Goal: Information Seeking & Learning: Learn about a topic

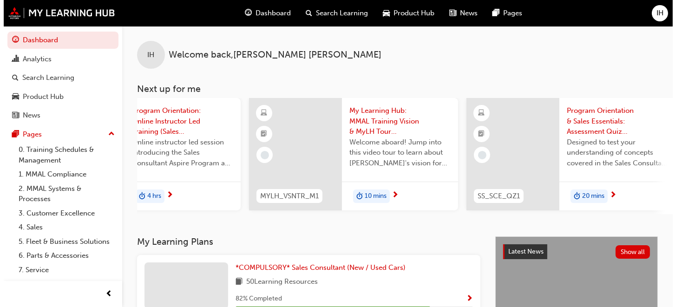
scroll to position [0, 469]
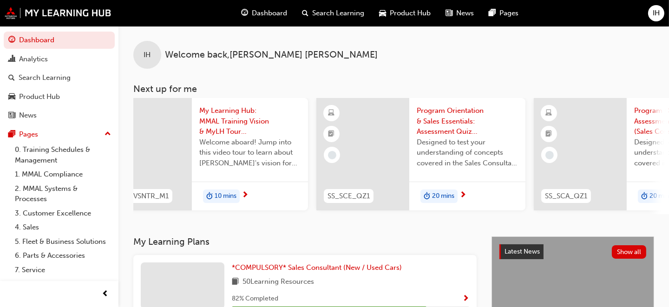
click at [229, 141] on span "Welcome aboard! Jump into this video tour to learn about [PERSON_NAME]'s vision…" at bounding box center [249, 153] width 101 height 32
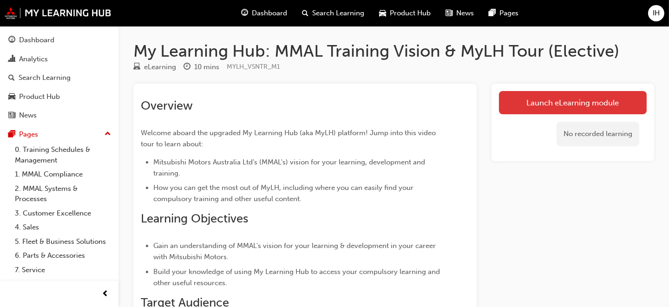
click at [560, 106] on link "Launch eLearning module" at bounding box center [573, 102] width 148 height 23
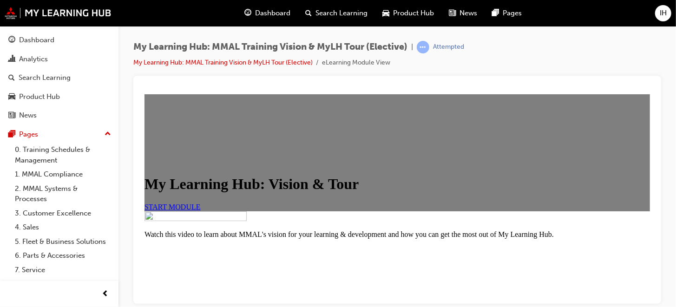
scroll to position [139, 0]
click at [200, 203] on span "START MODULE" at bounding box center [172, 207] width 56 height 8
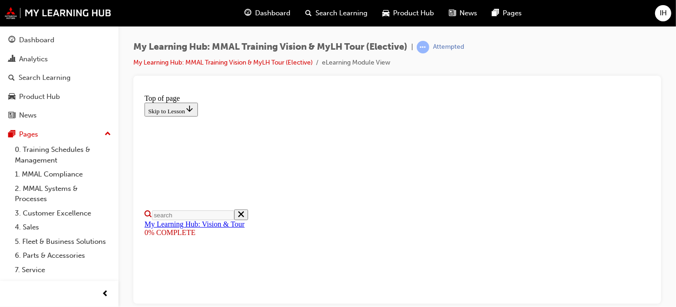
scroll to position [232, 0]
